Goal: Complete application form

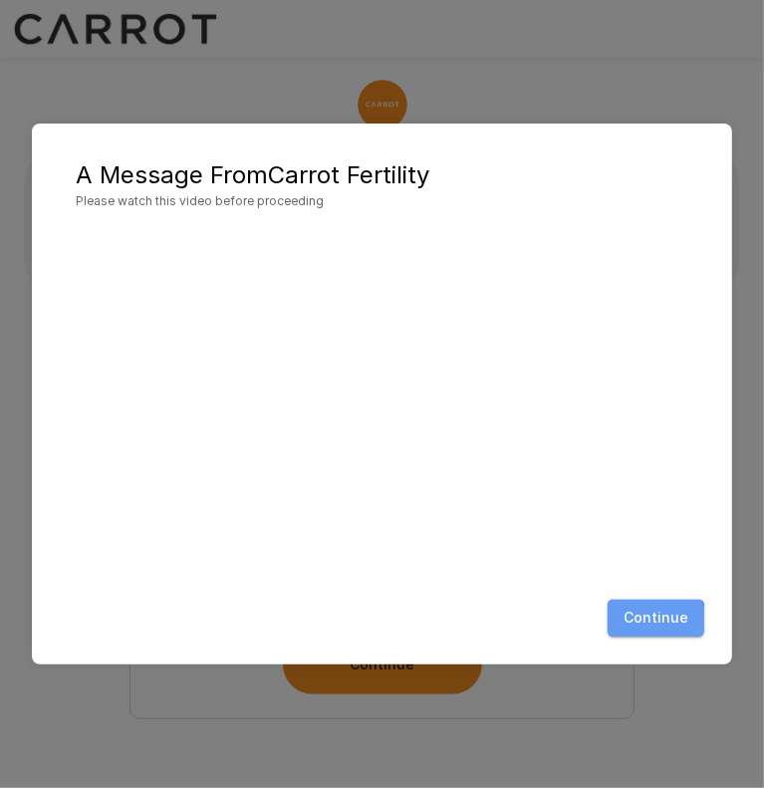
click at [643, 624] on button "Continue" at bounding box center [656, 618] width 97 height 37
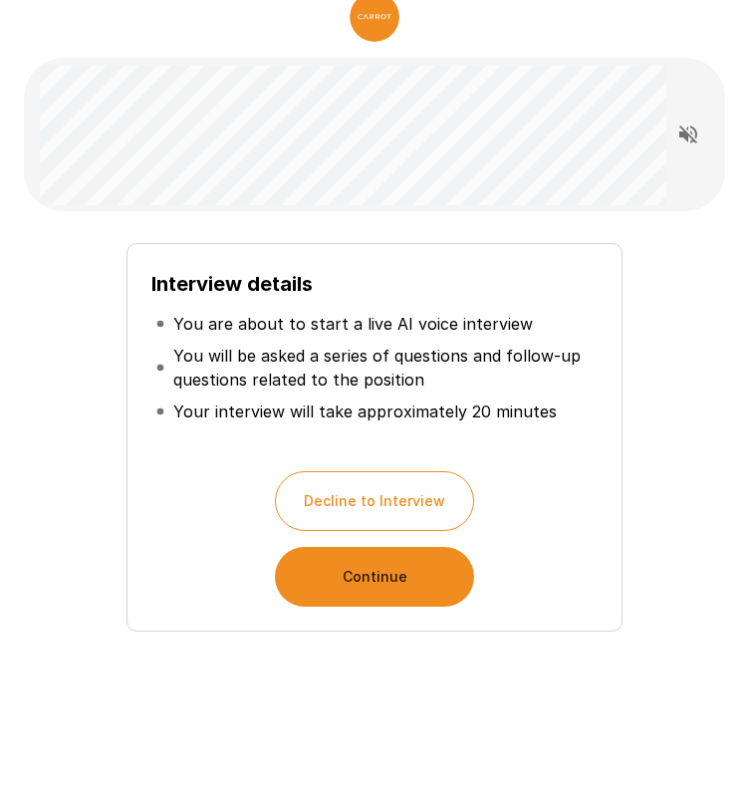
scroll to position [98, 0]
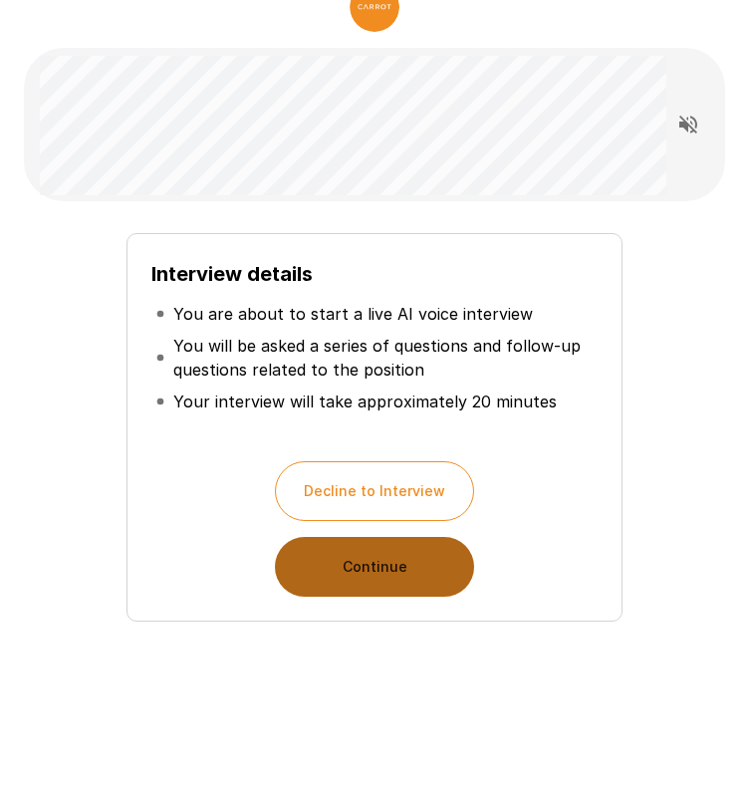
click at [377, 578] on button "Continue" at bounding box center [374, 567] width 199 height 60
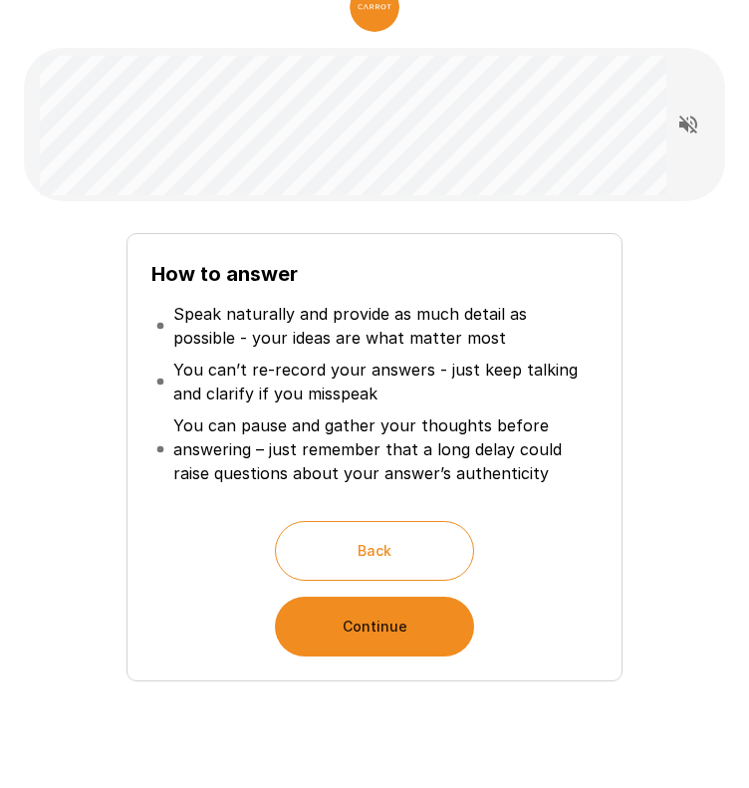
click at [377, 624] on button "Continue" at bounding box center [374, 627] width 199 height 60
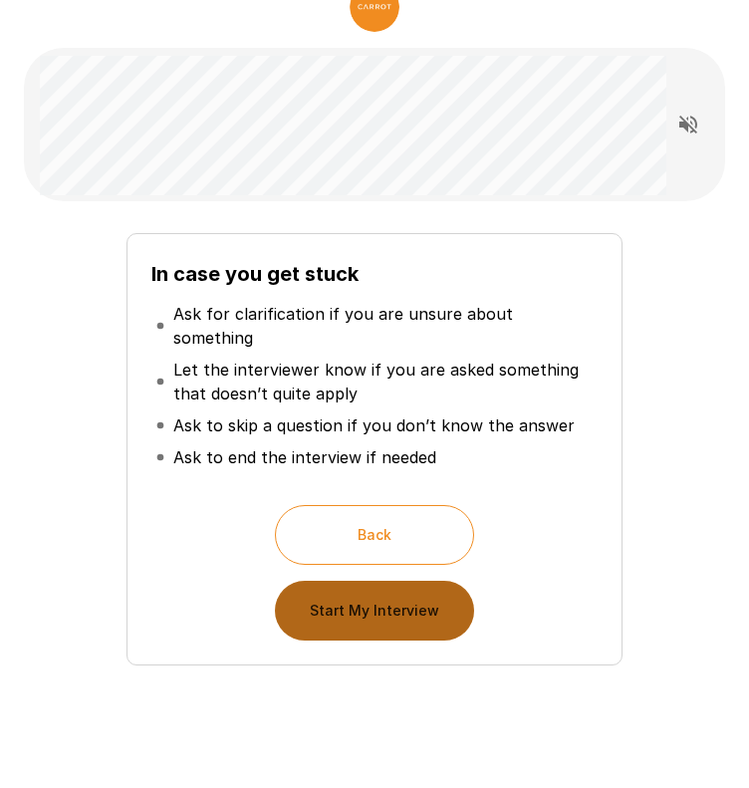
click at [385, 581] on button "Start My Interview" at bounding box center [374, 611] width 199 height 60
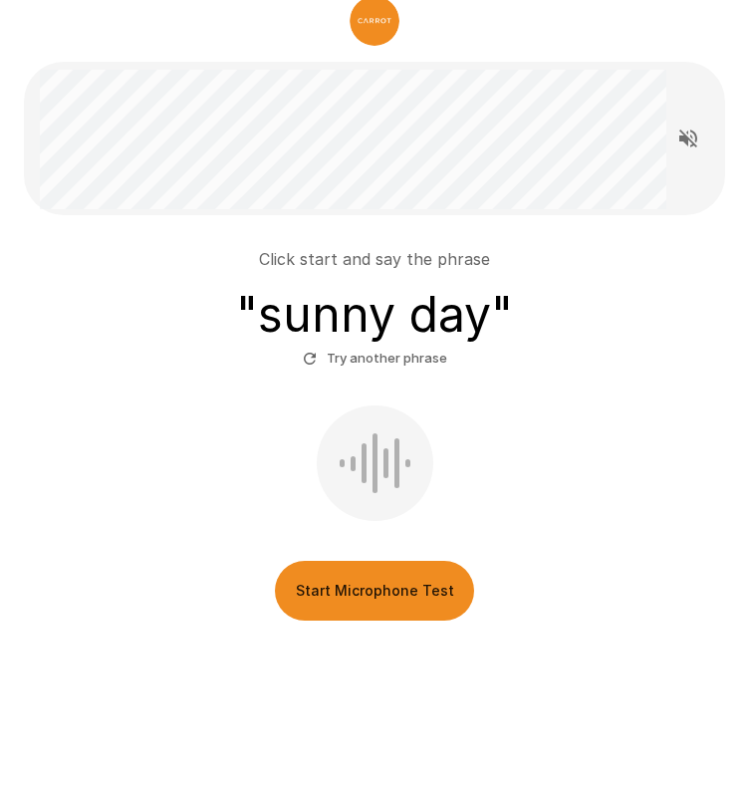
scroll to position [83, 0]
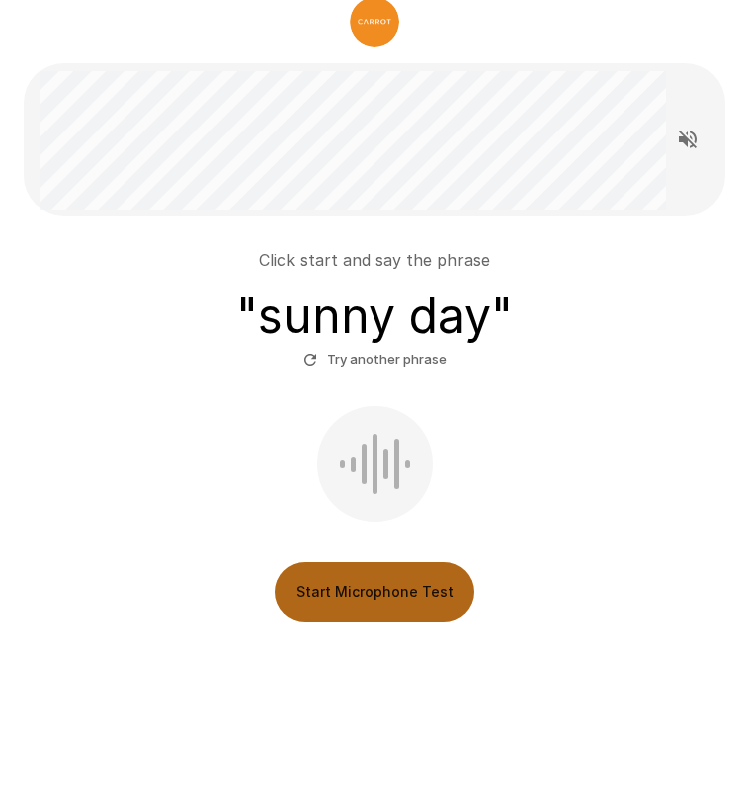
click at [396, 600] on button "Start Microphone Test" at bounding box center [374, 592] width 199 height 60
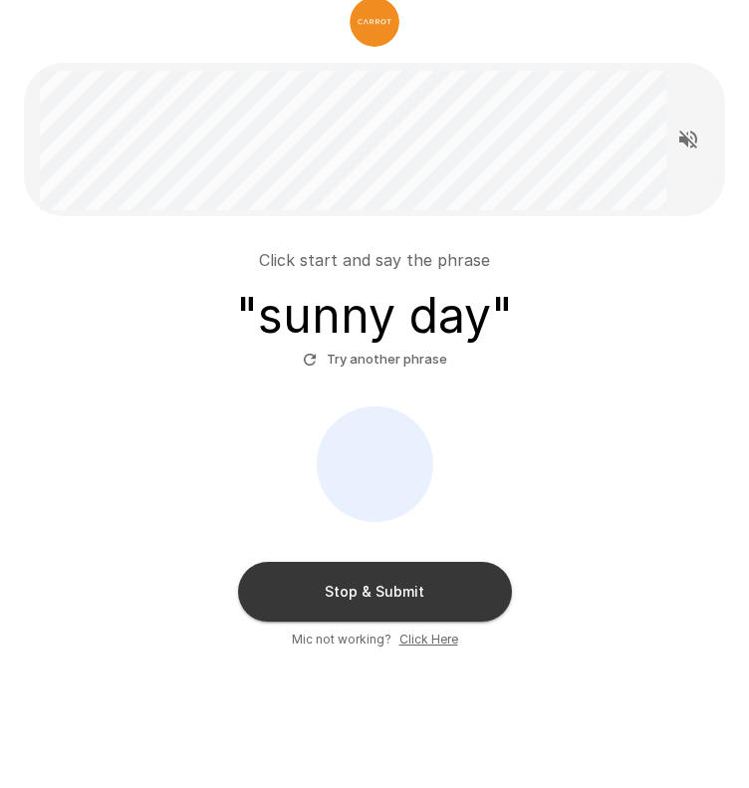
click at [396, 600] on button "Stop & Submit" at bounding box center [375, 592] width 274 height 60
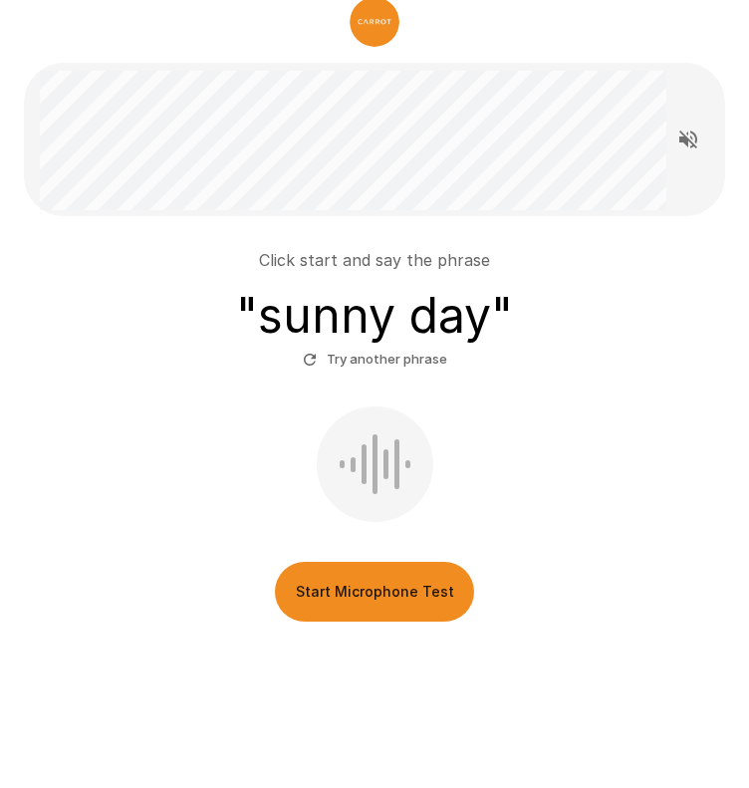
scroll to position [0, 0]
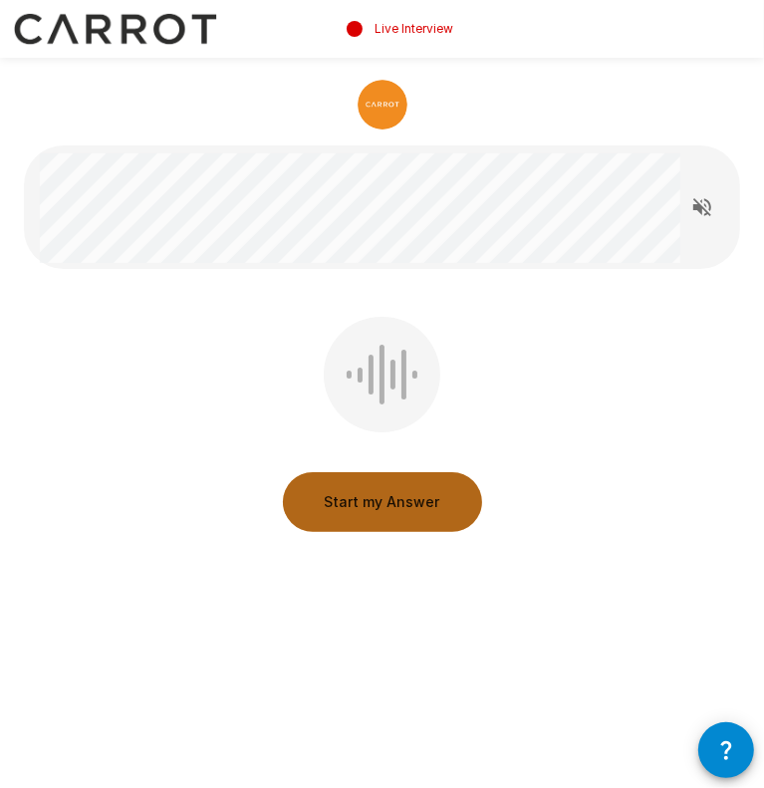
click at [403, 501] on button "Start my Answer" at bounding box center [382, 502] width 199 height 60
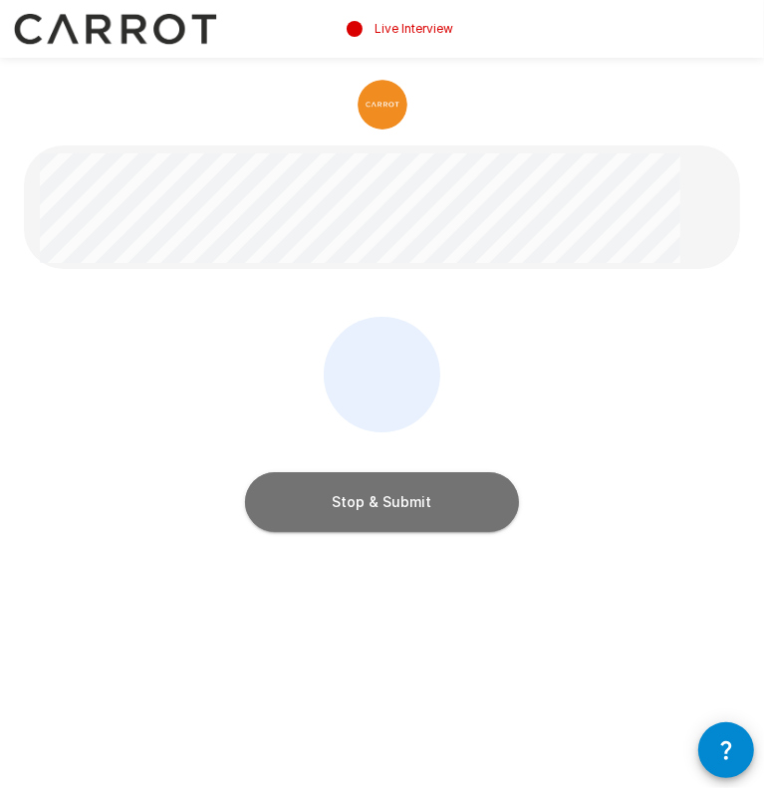
click at [403, 501] on button "Stop & Submit" at bounding box center [382, 502] width 274 height 60
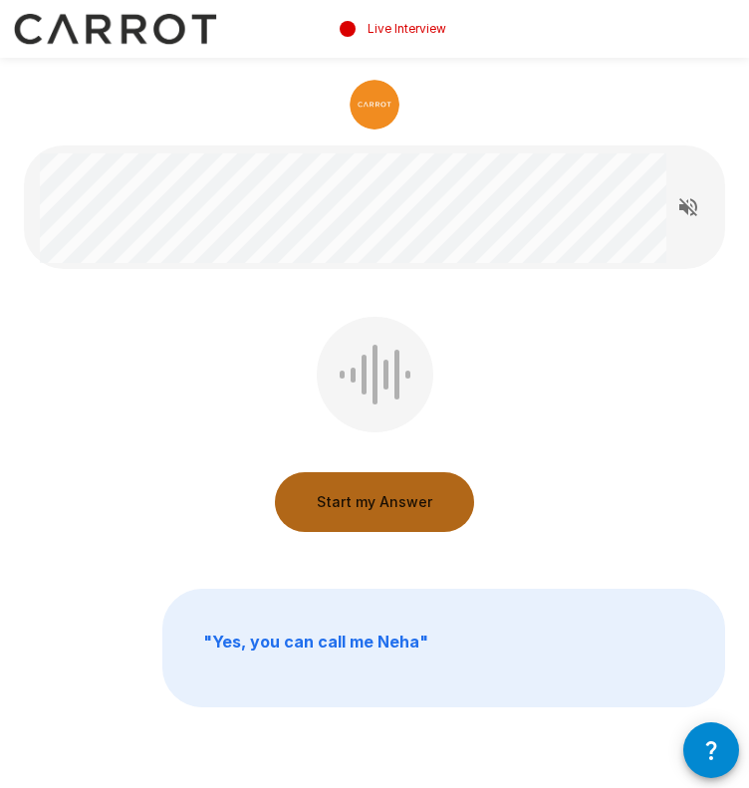
click at [382, 493] on button "Start my Answer" at bounding box center [374, 502] width 199 height 60
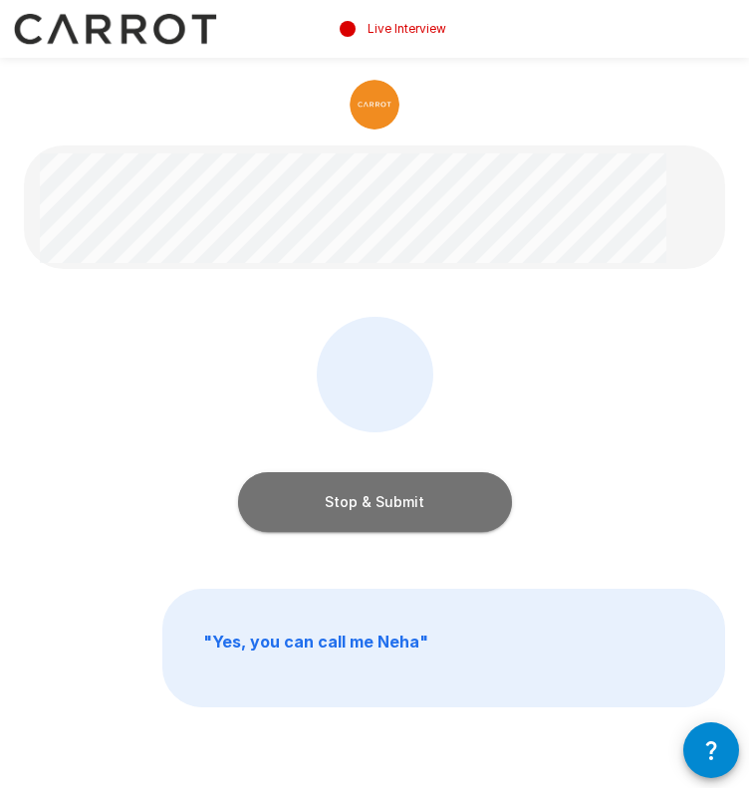
click at [382, 493] on button "Stop & Submit" at bounding box center [375, 502] width 274 height 60
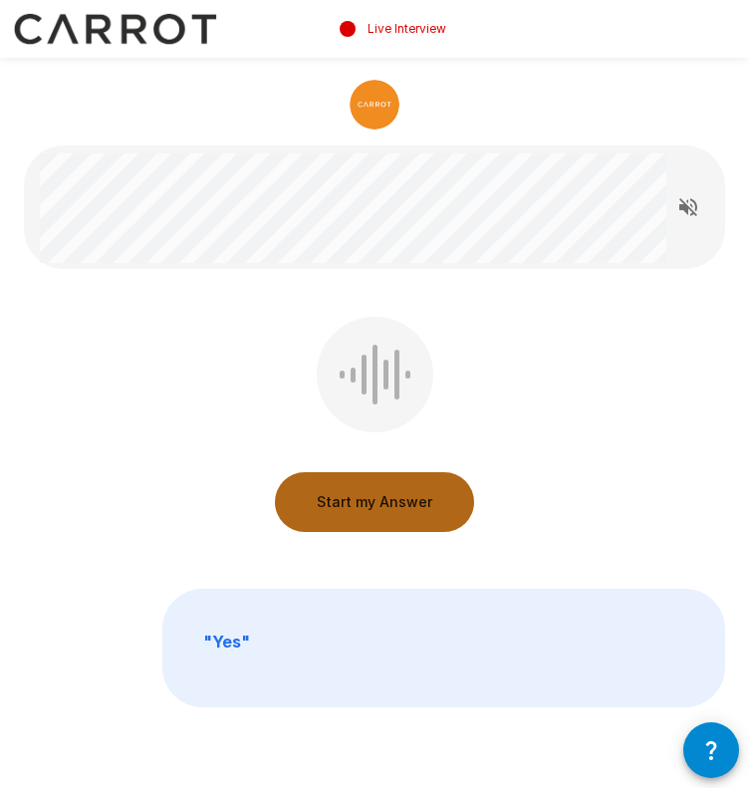
click at [373, 513] on button "Start my Answer" at bounding box center [374, 502] width 199 height 60
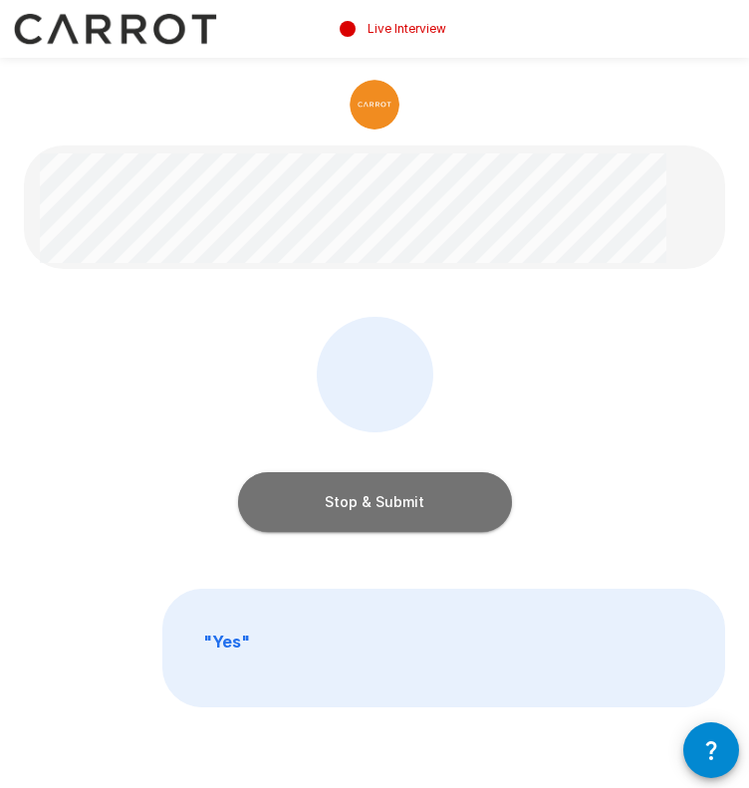
click at [373, 513] on button "Stop & Submit" at bounding box center [375, 502] width 274 height 60
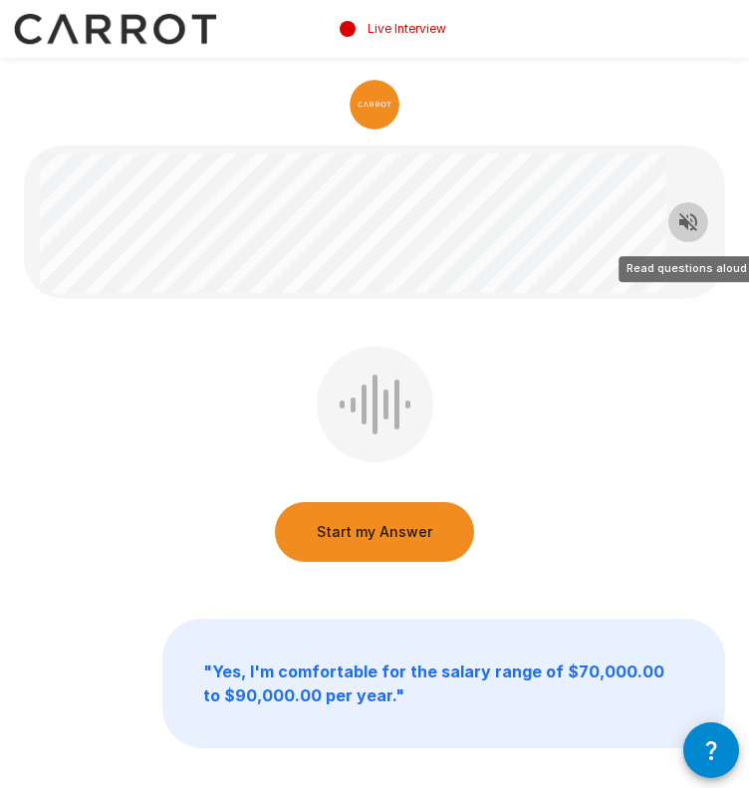
click at [692, 218] on icon "Read questions aloud" at bounding box center [689, 222] width 24 height 24
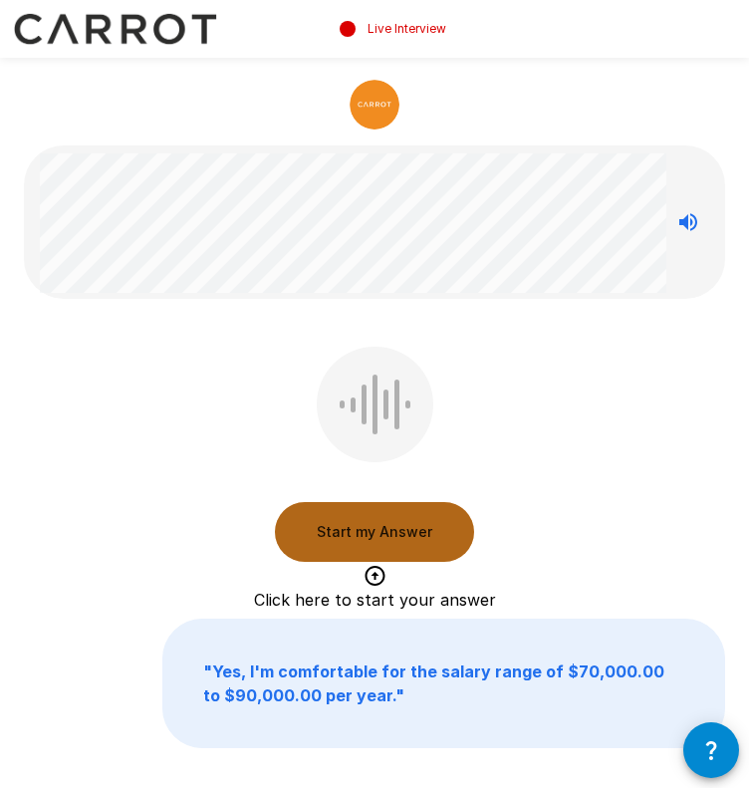
click at [381, 525] on button "Start my Answer" at bounding box center [374, 532] width 199 height 60
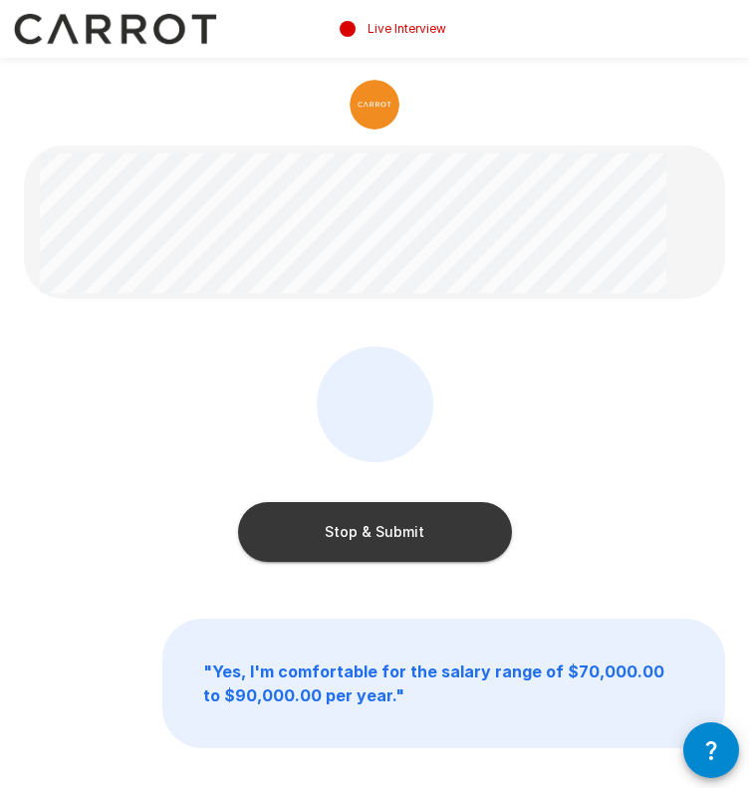
click at [386, 526] on button "Stop & Submit" at bounding box center [375, 532] width 274 height 60
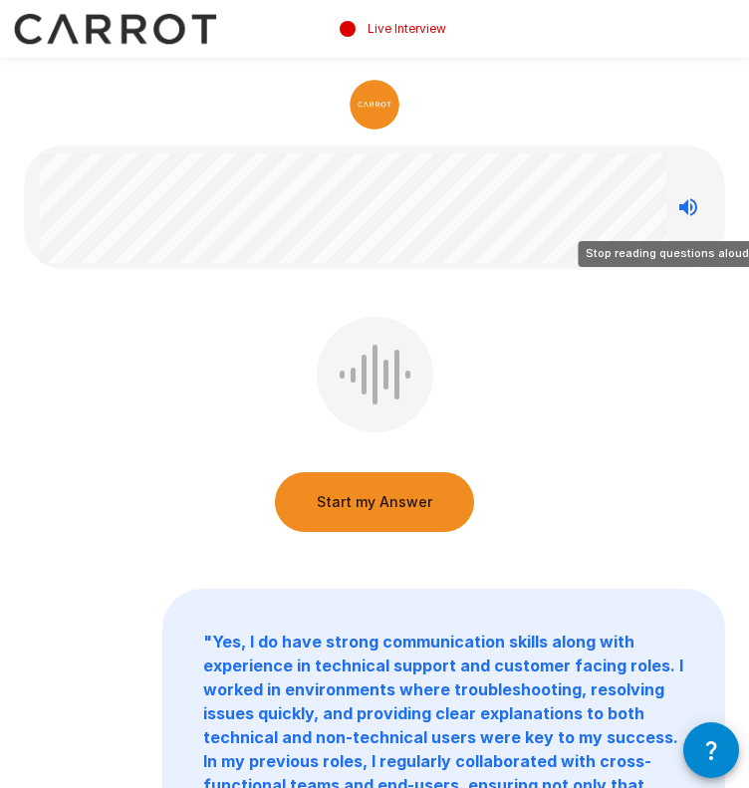
click at [691, 209] on icon "Stop reading questions aloud" at bounding box center [689, 207] width 18 height 18
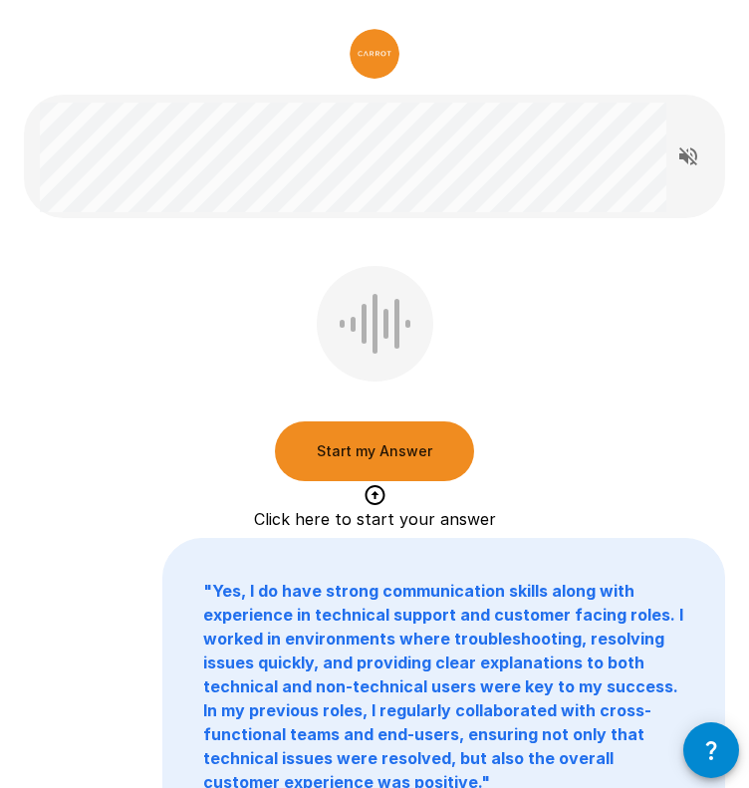
scroll to position [71, 0]
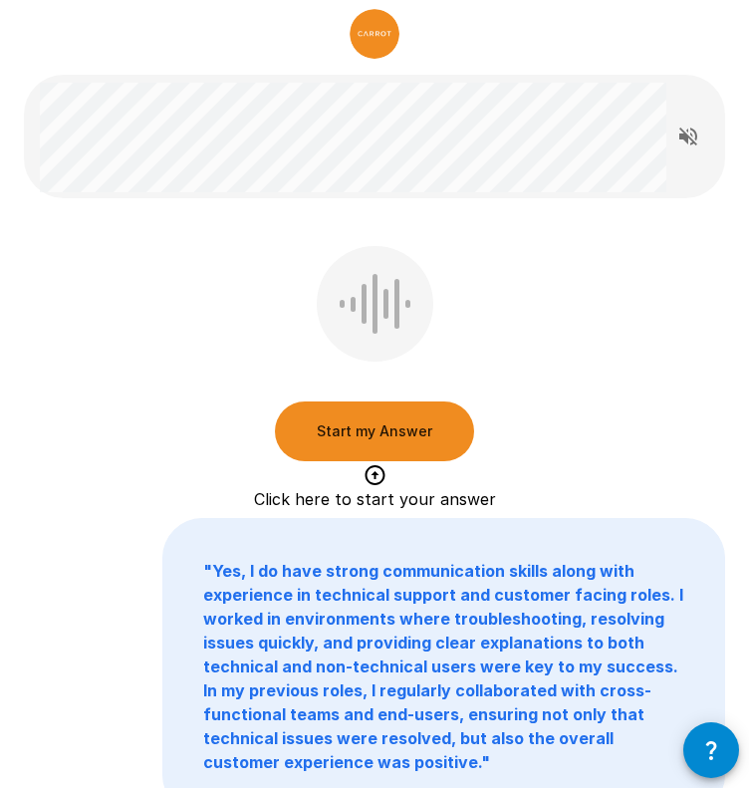
click at [415, 422] on button "Start my Answer" at bounding box center [374, 432] width 199 height 60
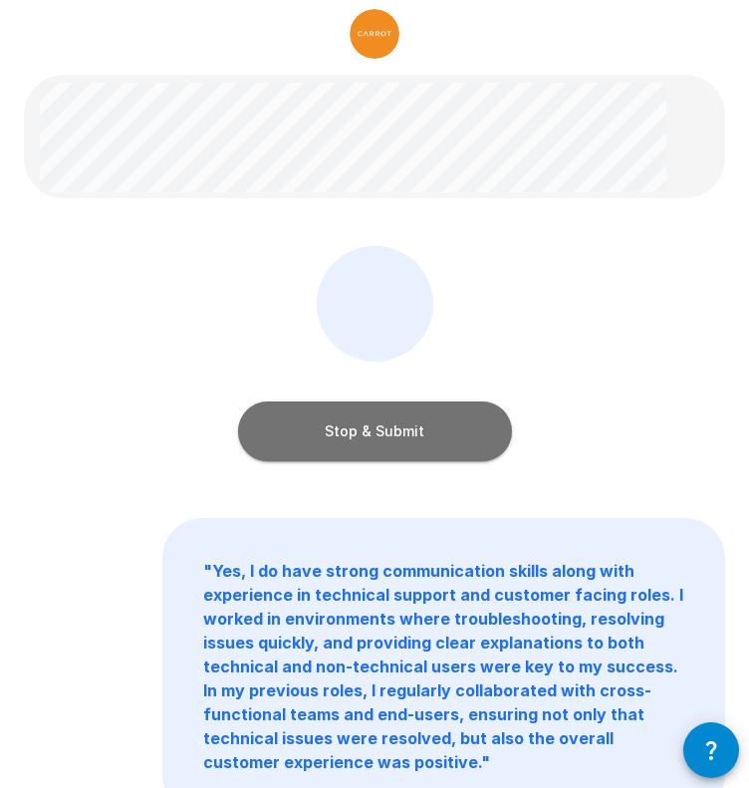
click at [385, 430] on button "Stop & Submit" at bounding box center [375, 432] width 274 height 60
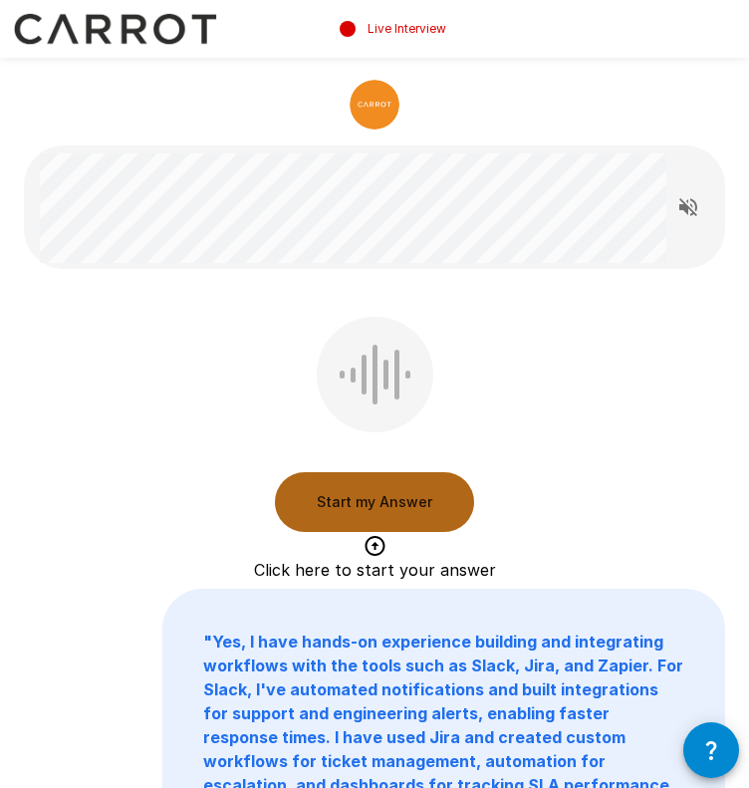
click at [420, 504] on button "Start my Answer" at bounding box center [374, 502] width 199 height 60
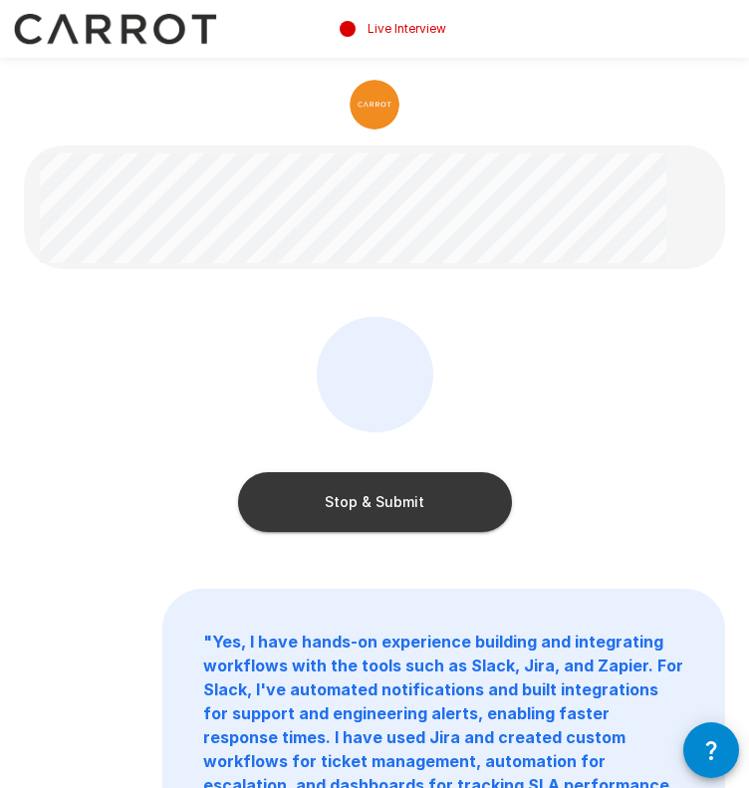
click at [420, 504] on button "Stop & Submit" at bounding box center [375, 502] width 274 height 60
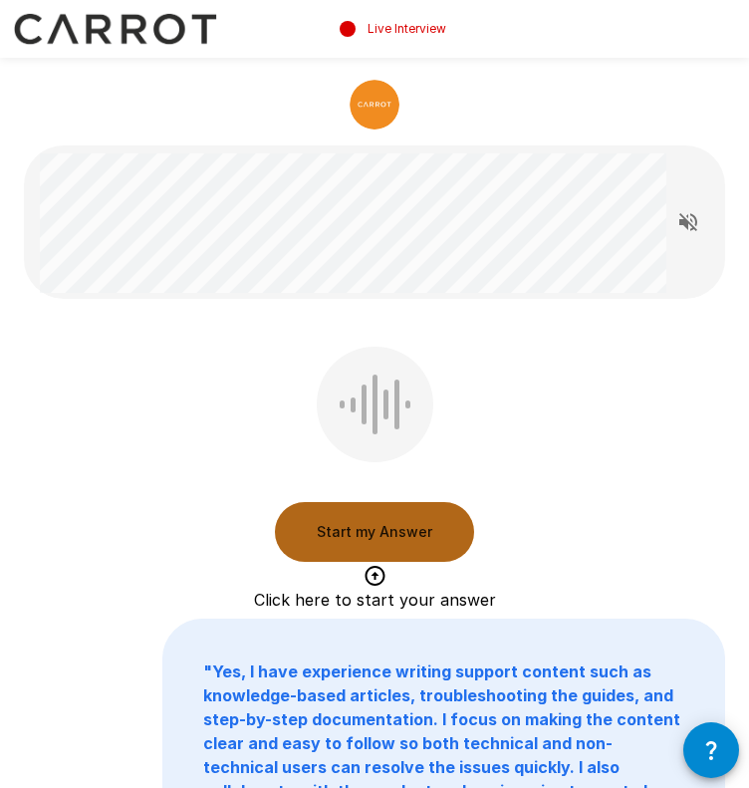
click at [363, 529] on button "Start my Answer" at bounding box center [374, 532] width 199 height 60
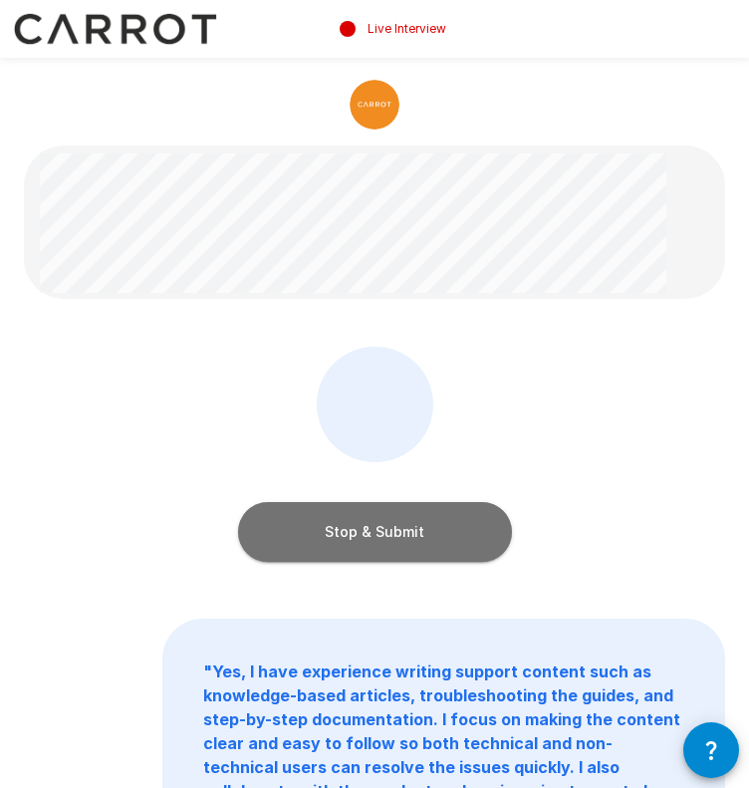
click at [315, 554] on button "Stop & Submit" at bounding box center [375, 532] width 274 height 60
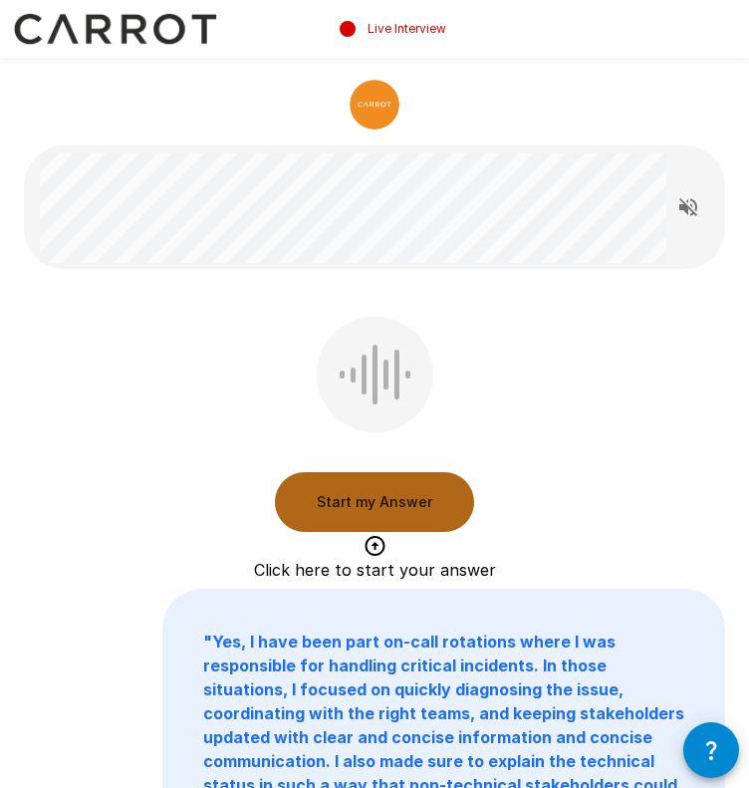
click at [353, 505] on button "Start my Answer" at bounding box center [374, 502] width 199 height 60
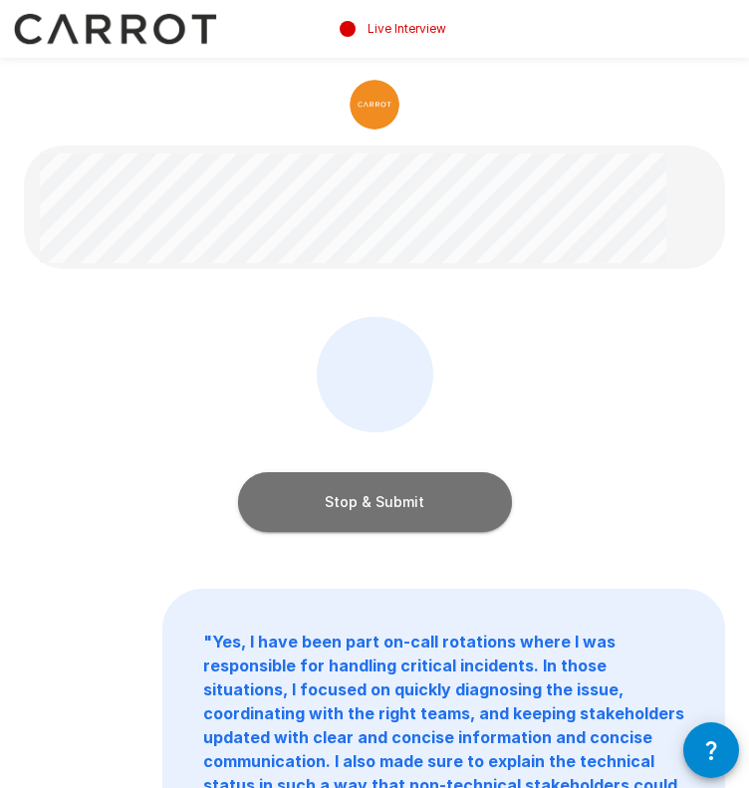
click at [364, 481] on button "Stop & Submit" at bounding box center [375, 502] width 274 height 60
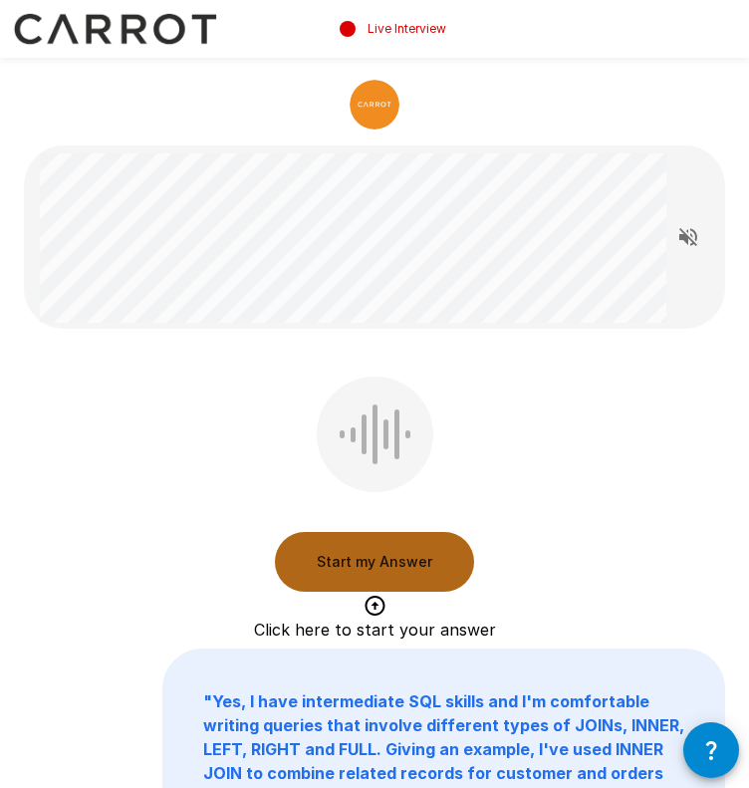
click at [342, 561] on button "Start my Answer" at bounding box center [374, 562] width 199 height 60
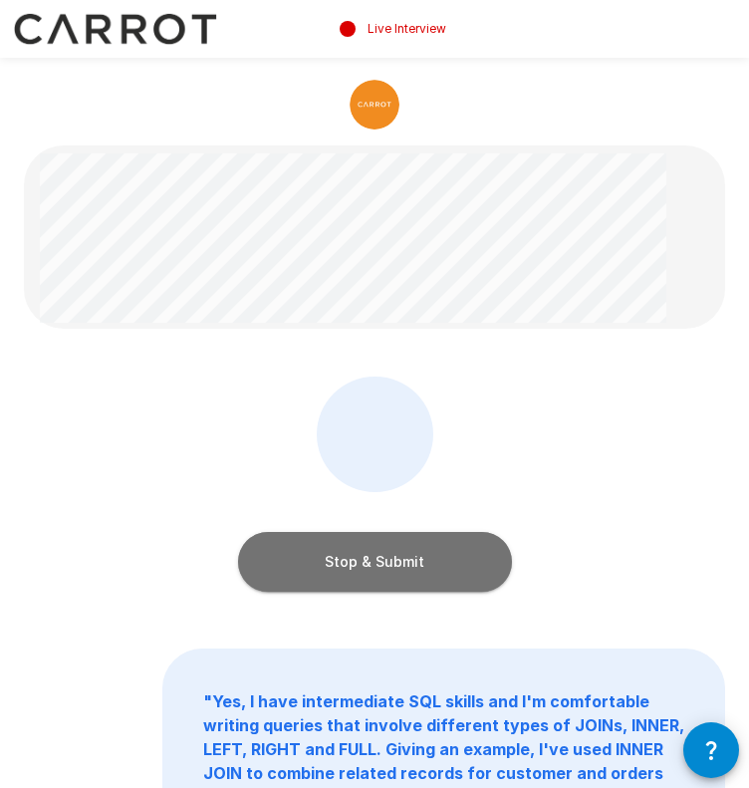
click at [342, 561] on button "Stop & Submit" at bounding box center [375, 562] width 274 height 60
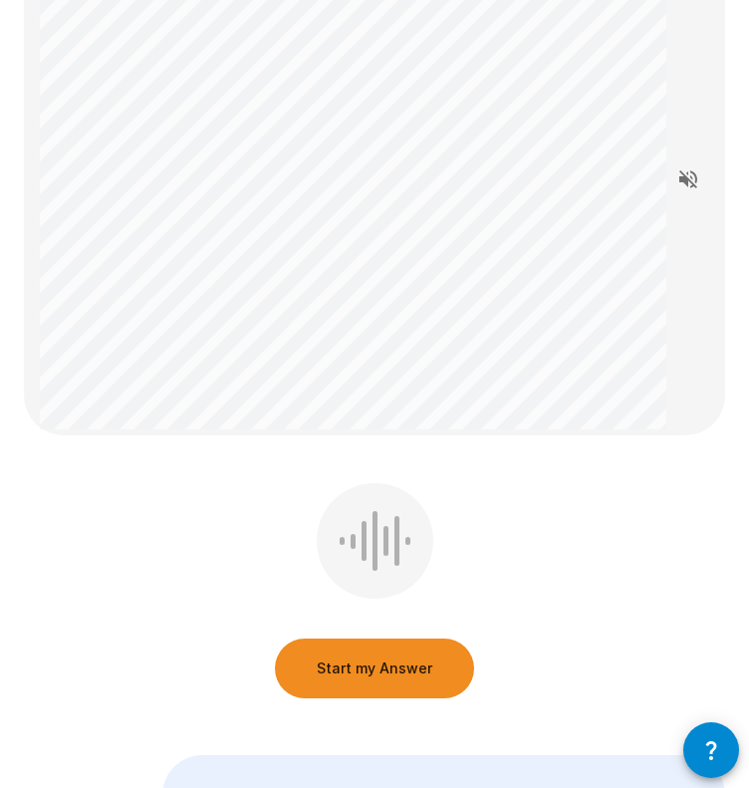
scroll to position [223, 0]
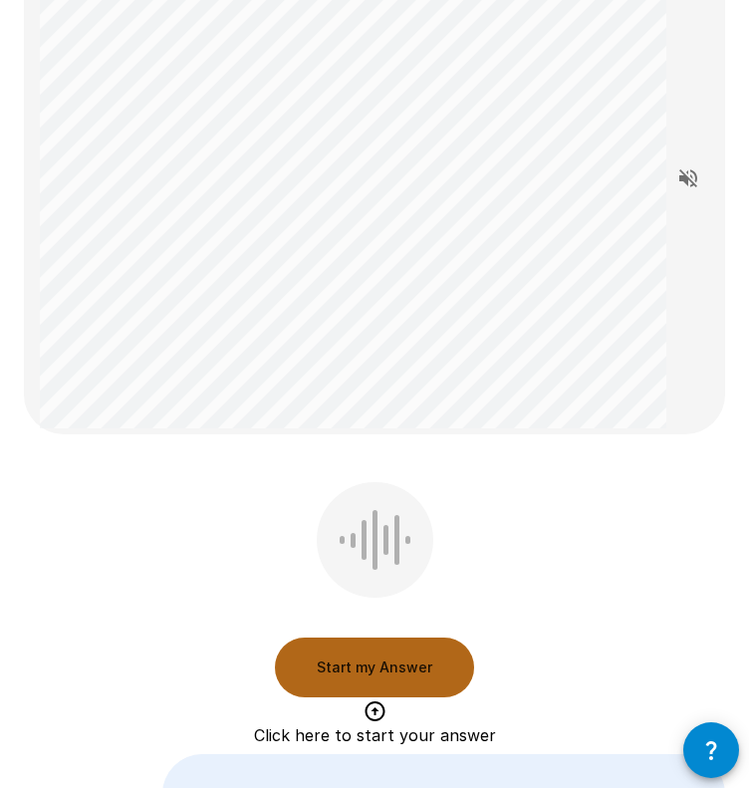
click at [391, 664] on button "Start my Answer" at bounding box center [374, 668] width 199 height 60
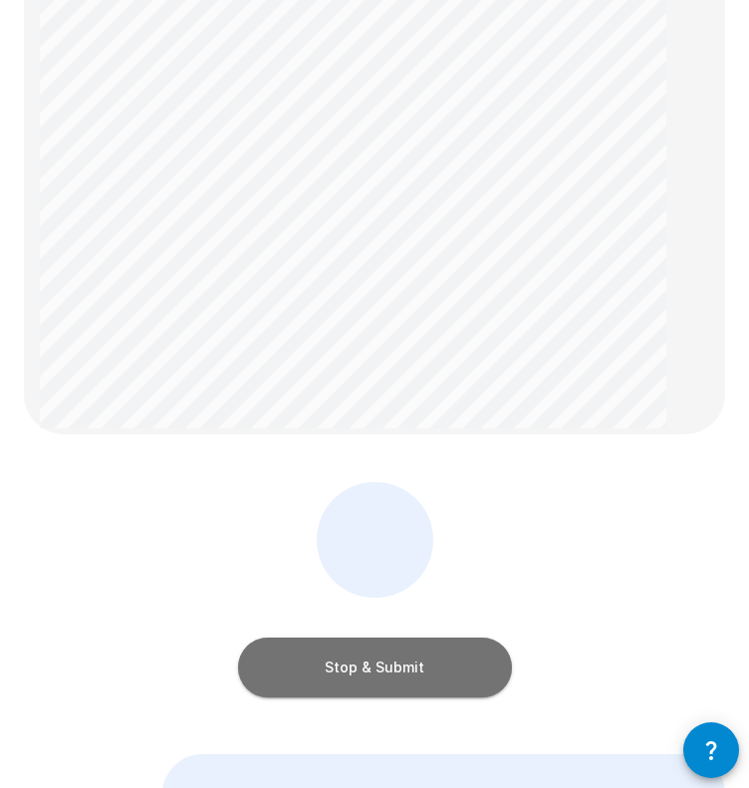
click at [391, 664] on button "Stop & Submit" at bounding box center [375, 668] width 274 height 60
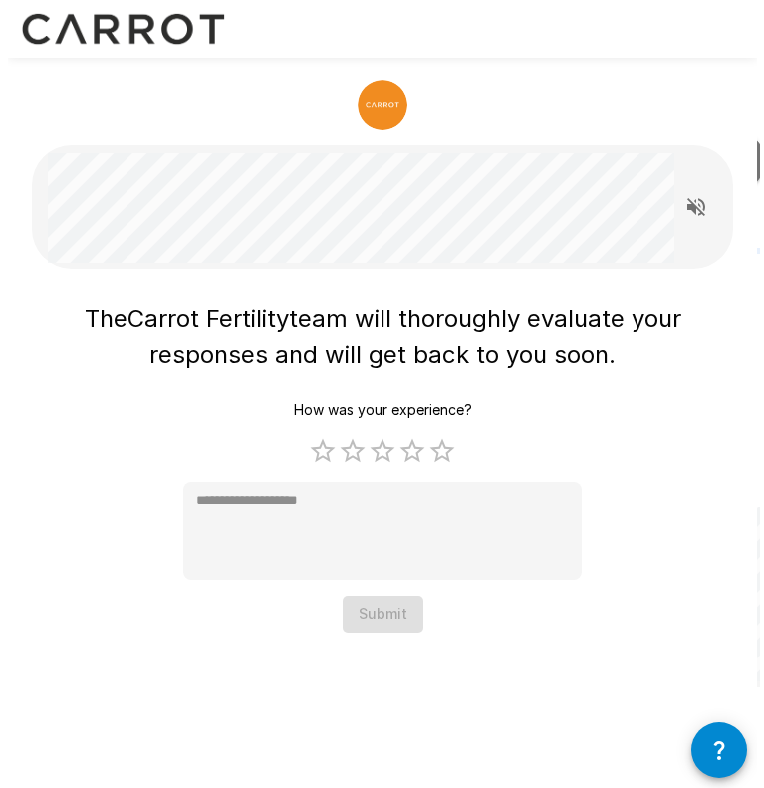
scroll to position [0, 0]
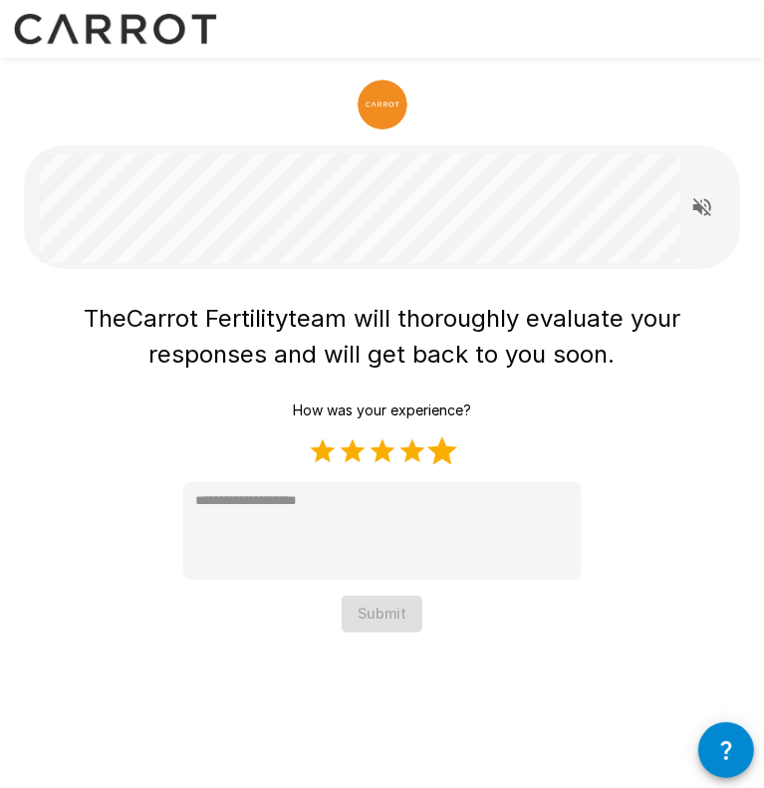
click at [446, 446] on label "5 Stars" at bounding box center [443, 452] width 30 height 30
type textarea "*"
click at [387, 615] on button "Submit" at bounding box center [382, 614] width 81 height 37
